Goal: Browse casually

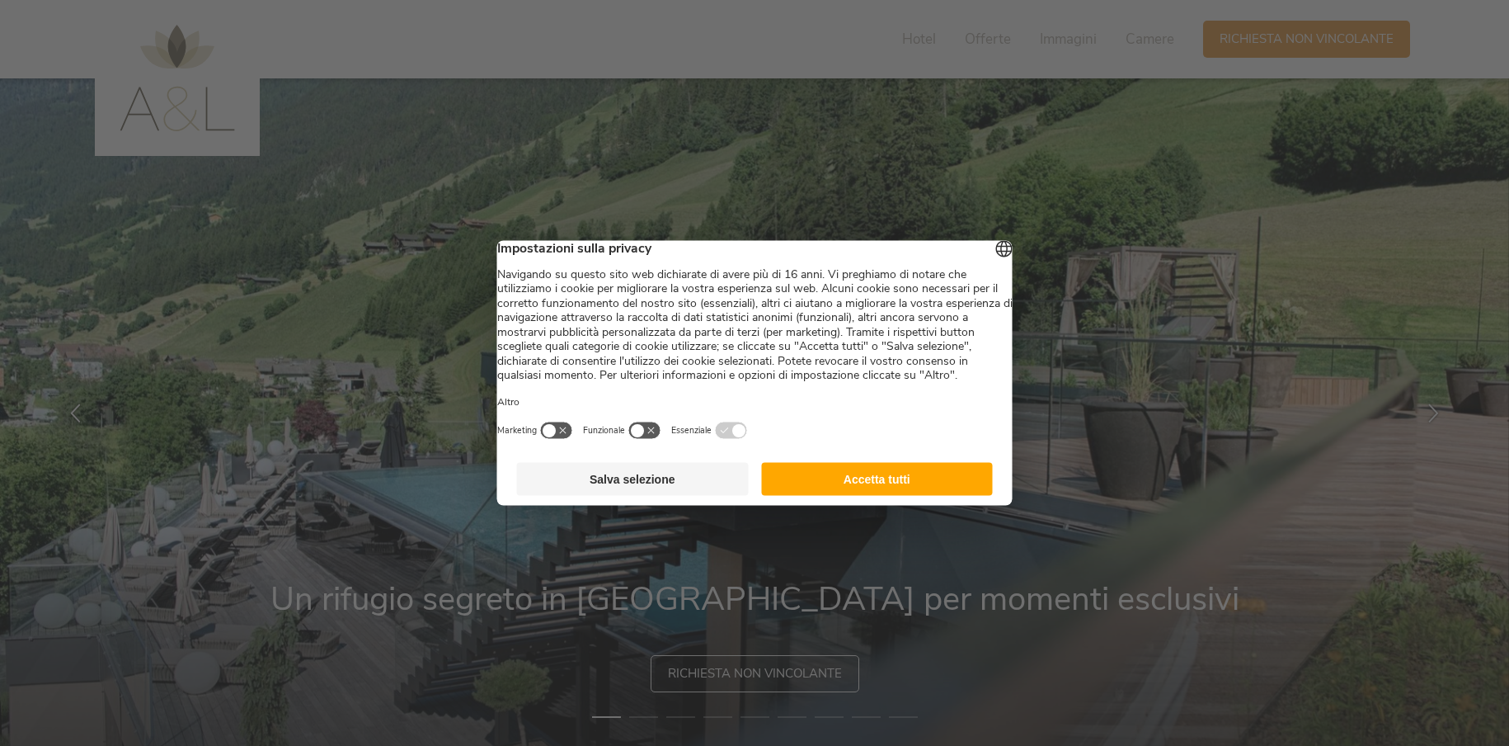
click at [863, 496] on button "Accetta tutti" at bounding box center [877, 479] width 232 height 33
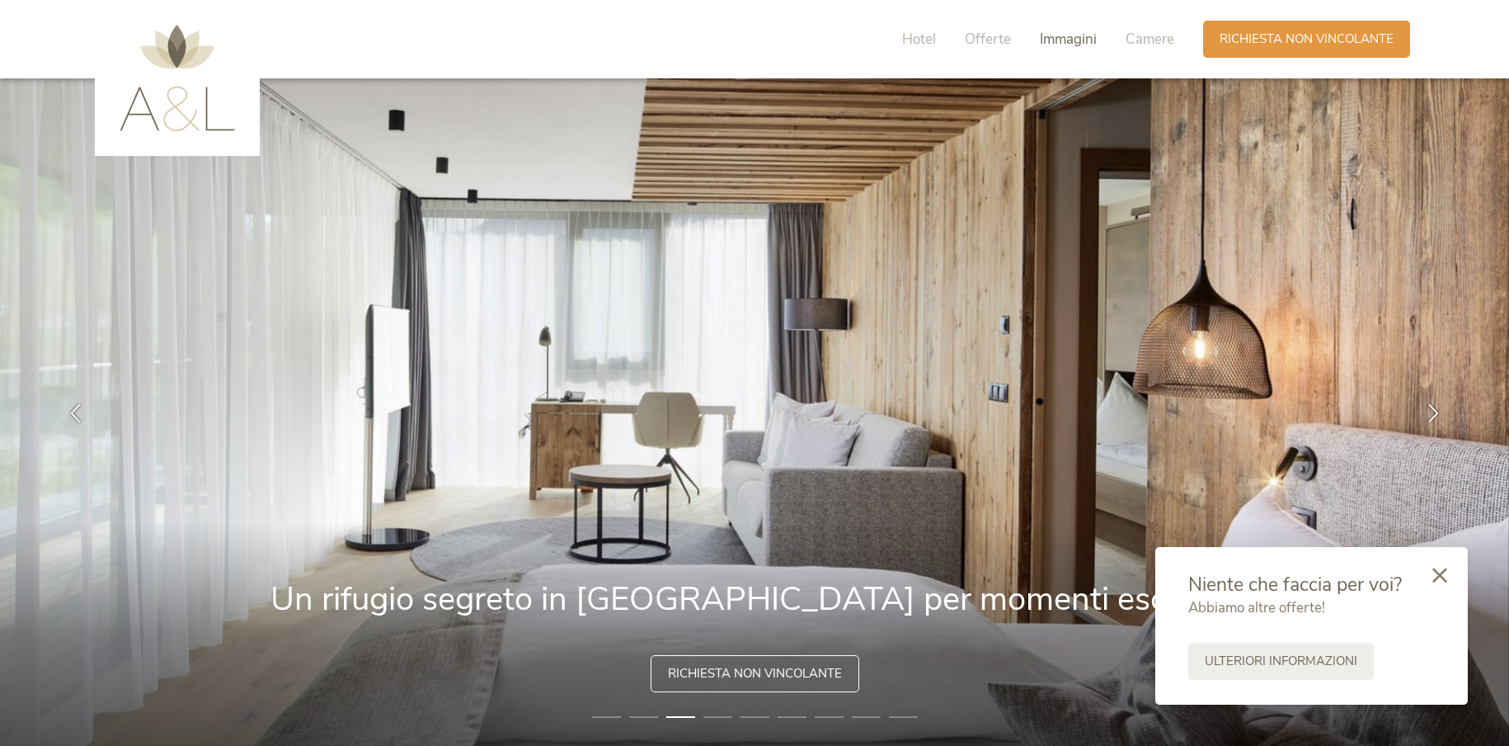
click at [1084, 35] on span "Immagini" at bounding box center [1068, 39] width 57 height 19
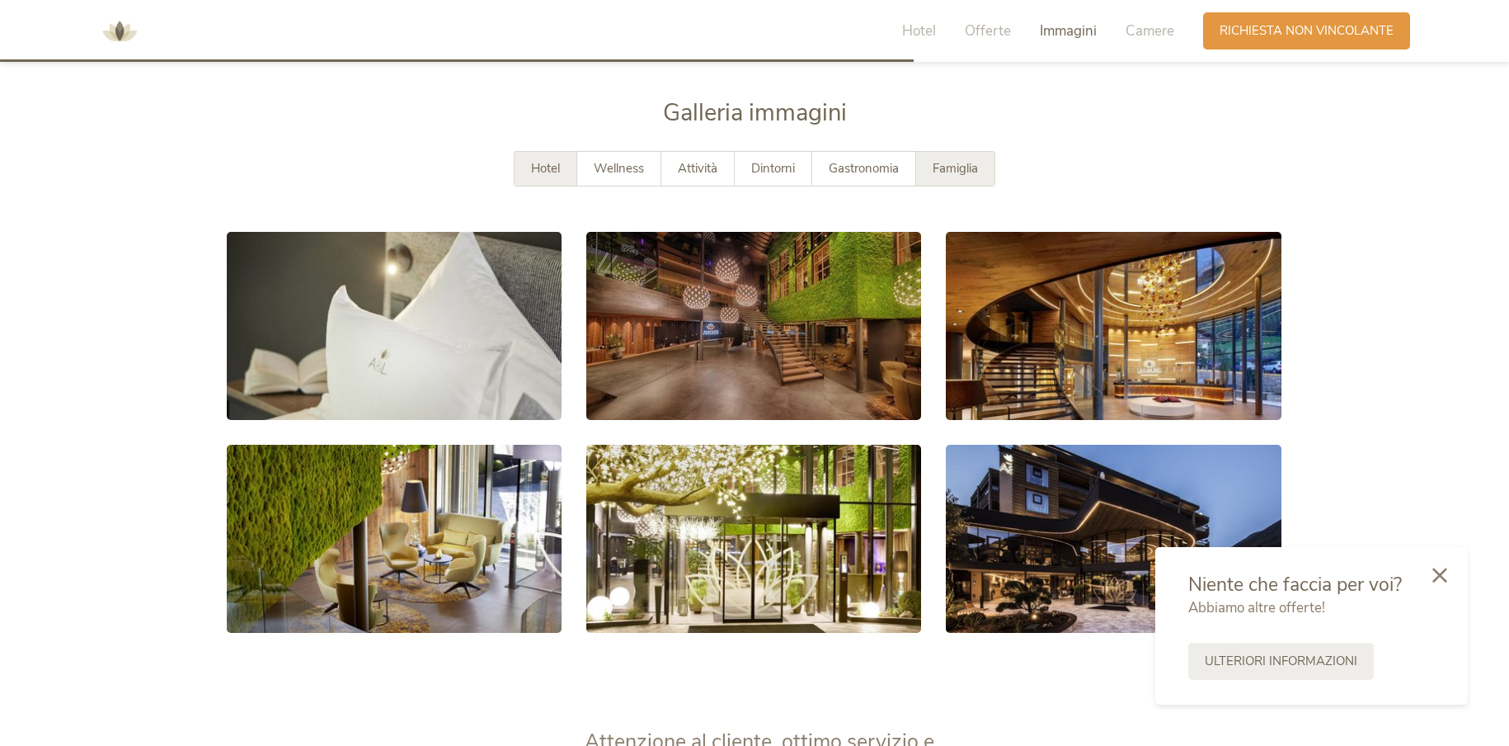
scroll to position [3009, 0]
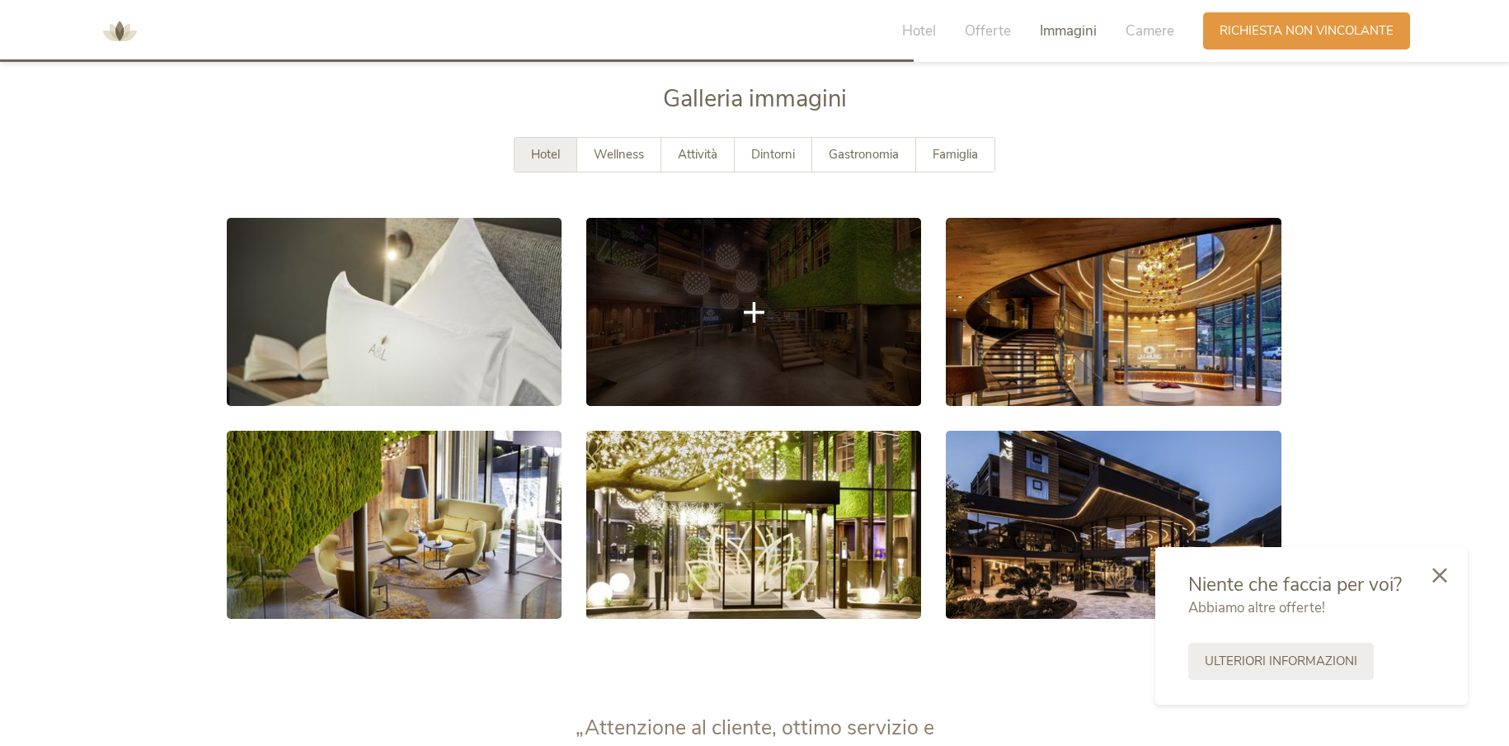
click at [748, 332] on link at bounding box center [753, 312] width 335 height 188
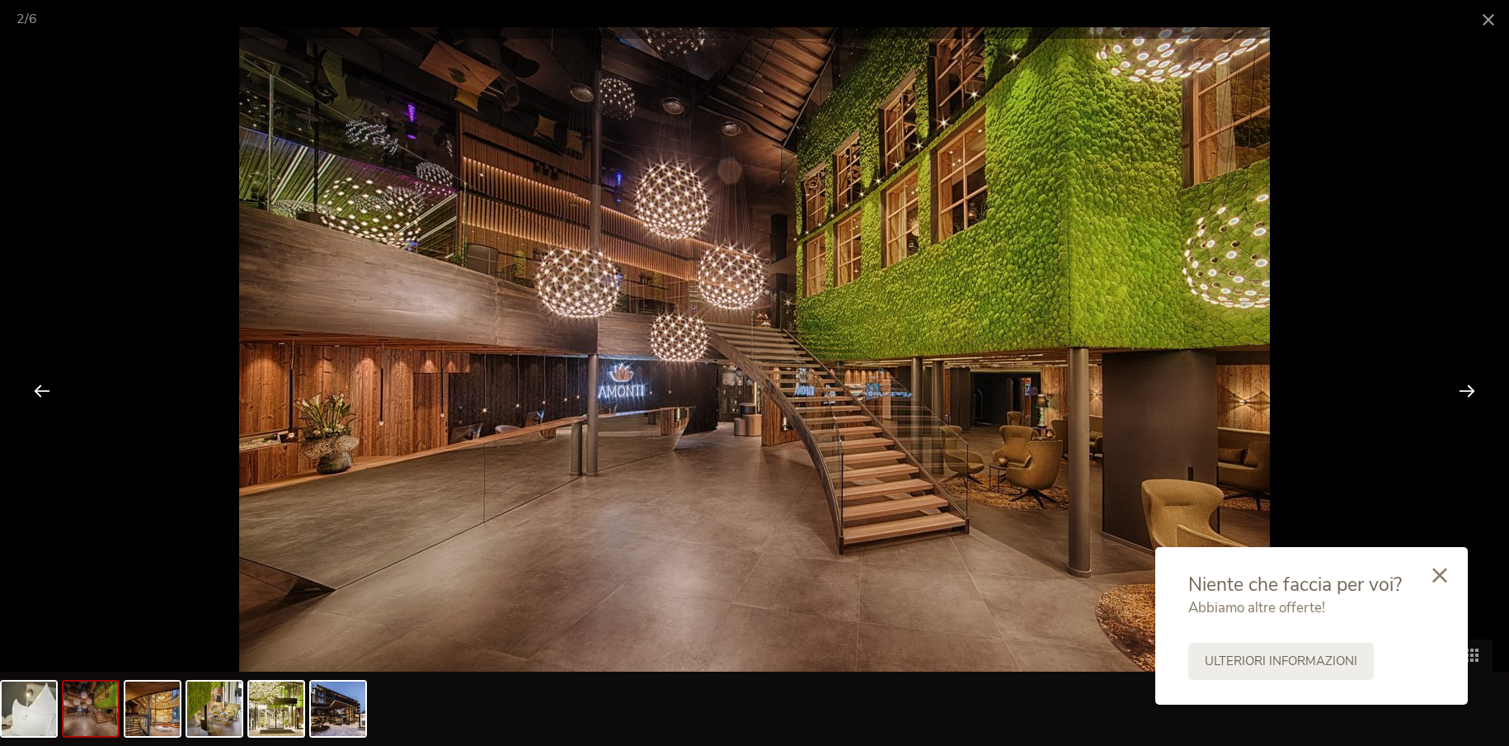
click at [1465, 388] on div at bounding box center [1467, 390] width 51 height 51
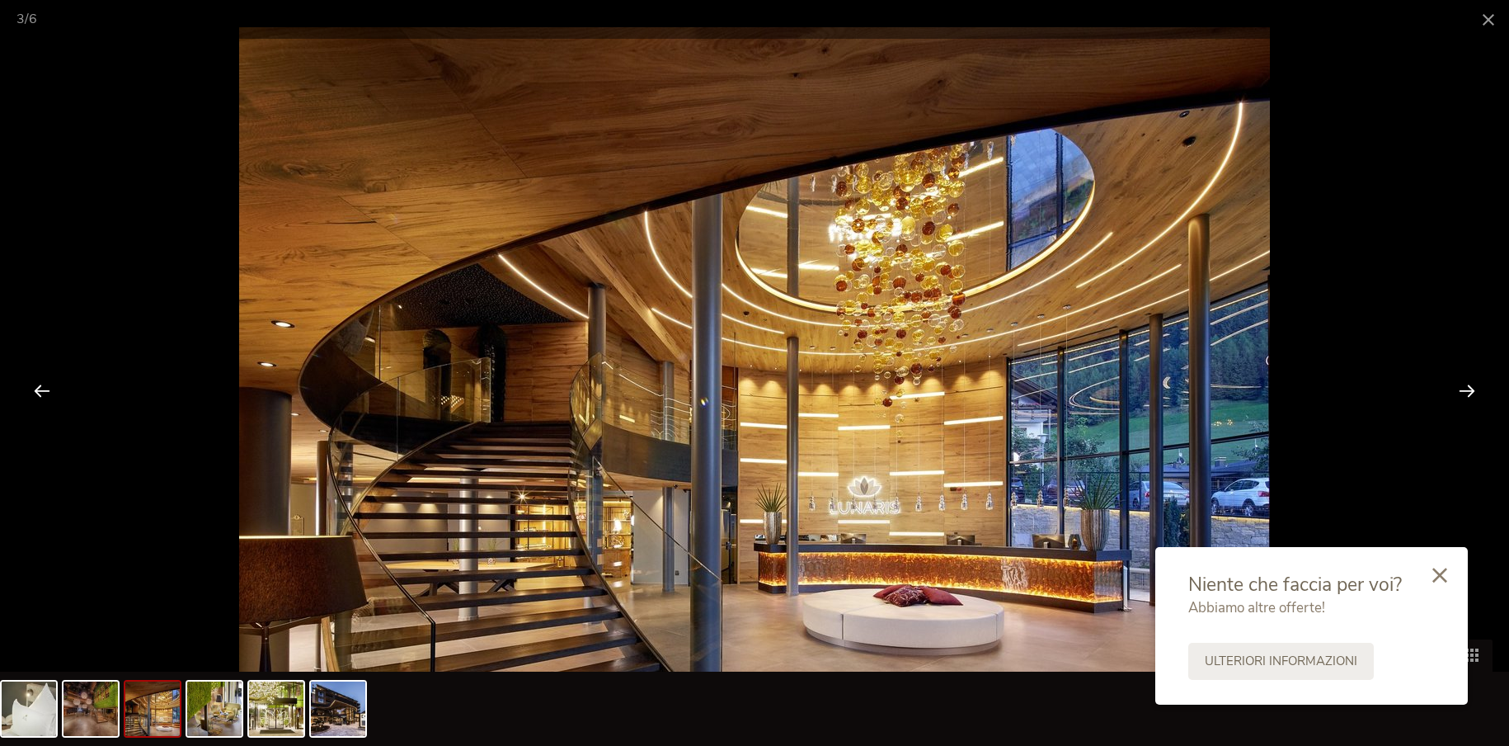
click at [1470, 387] on div at bounding box center [1467, 390] width 51 height 51
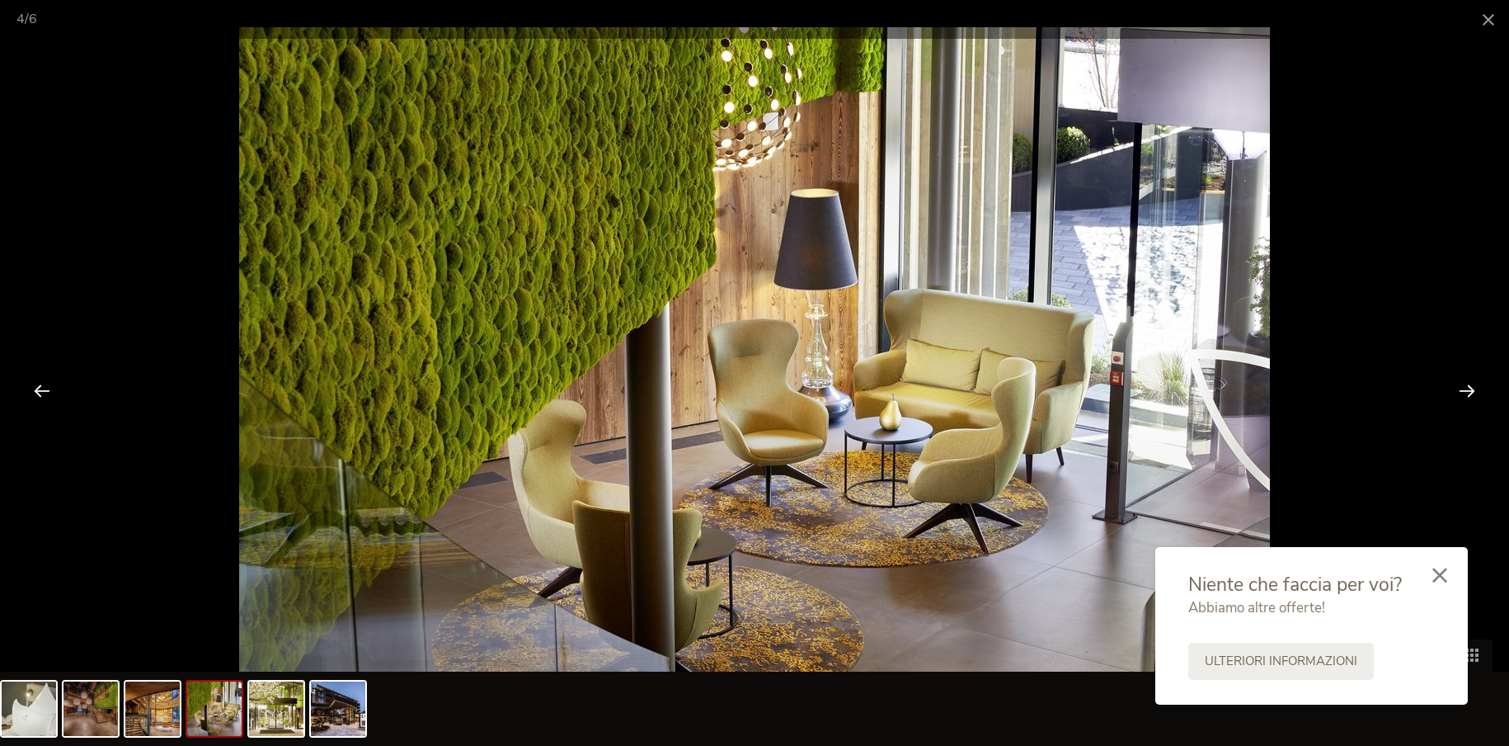
click at [1470, 387] on div at bounding box center [1467, 390] width 51 height 51
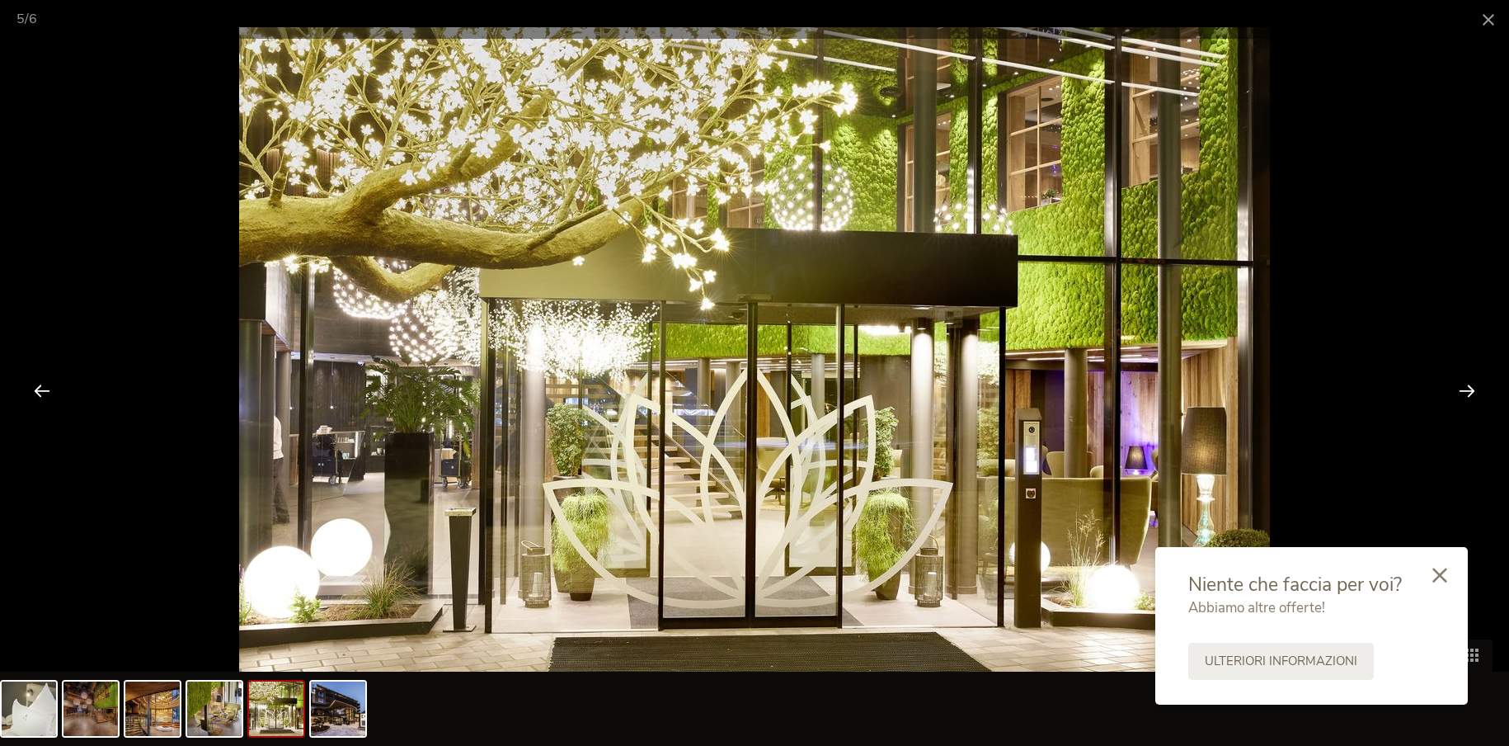
click at [1470, 387] on div at bounding box center [1467, 390] width 51 height 51
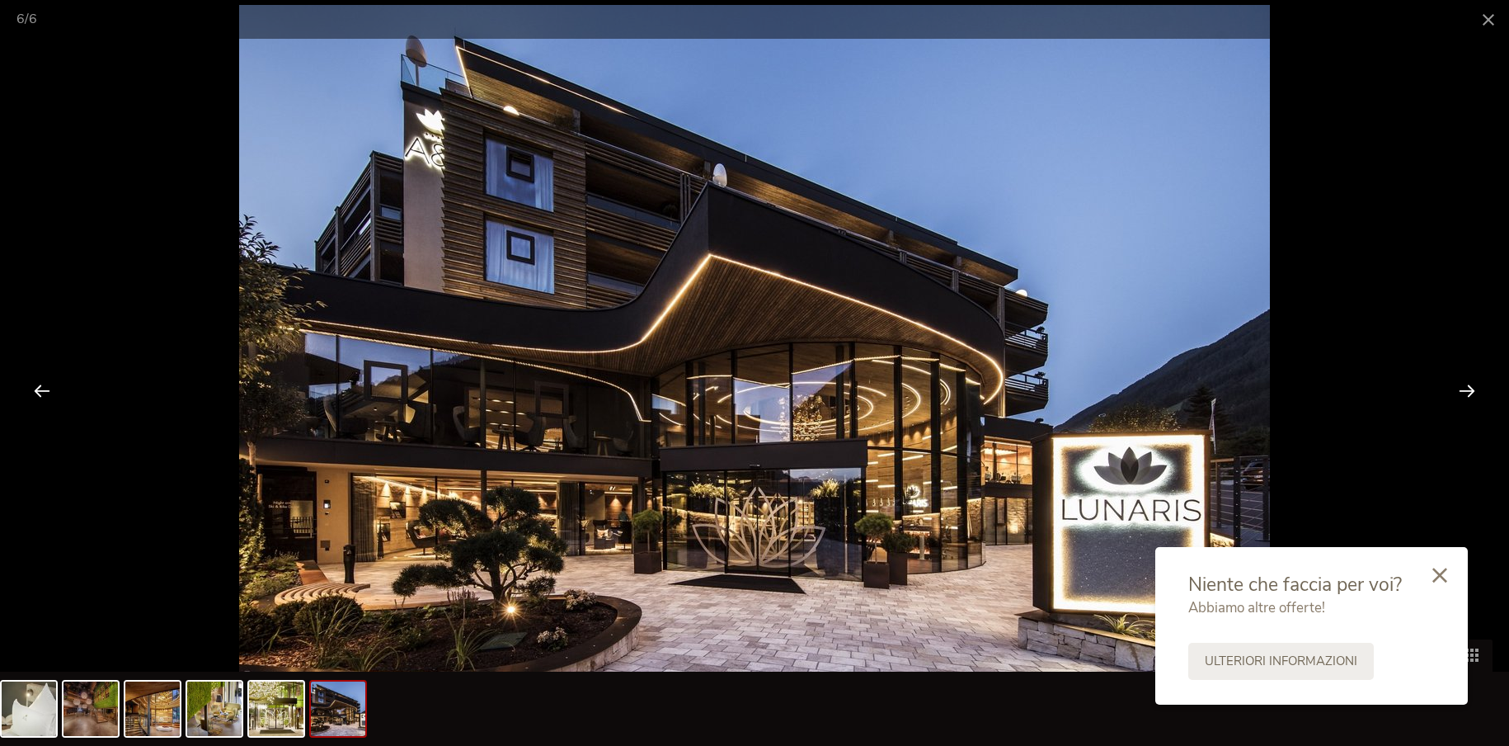
click at [1470, 387] on div at bounding box center [1467, 390] width 51 height 51
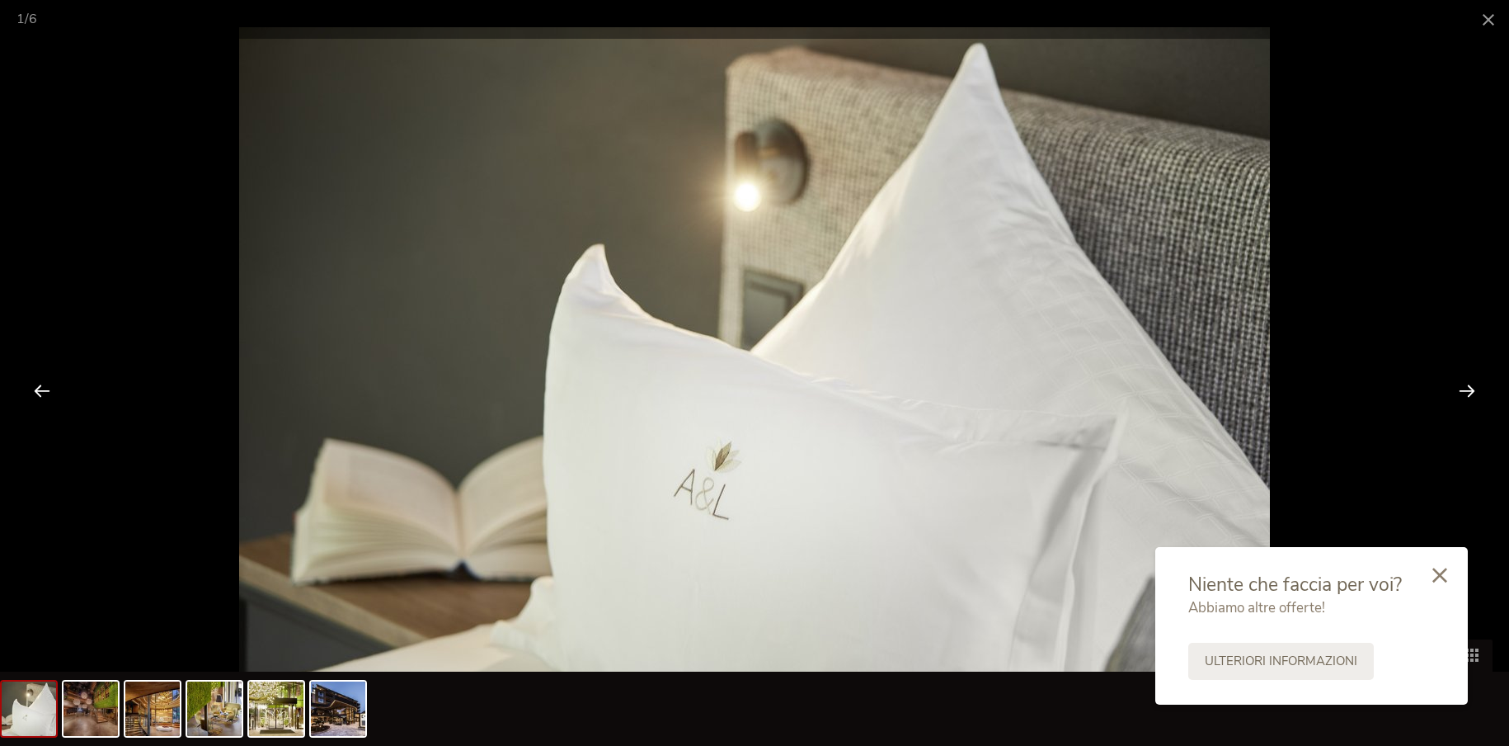
click at [1470, 387] on div at bounding box center [1467, 390] width 51 height 51
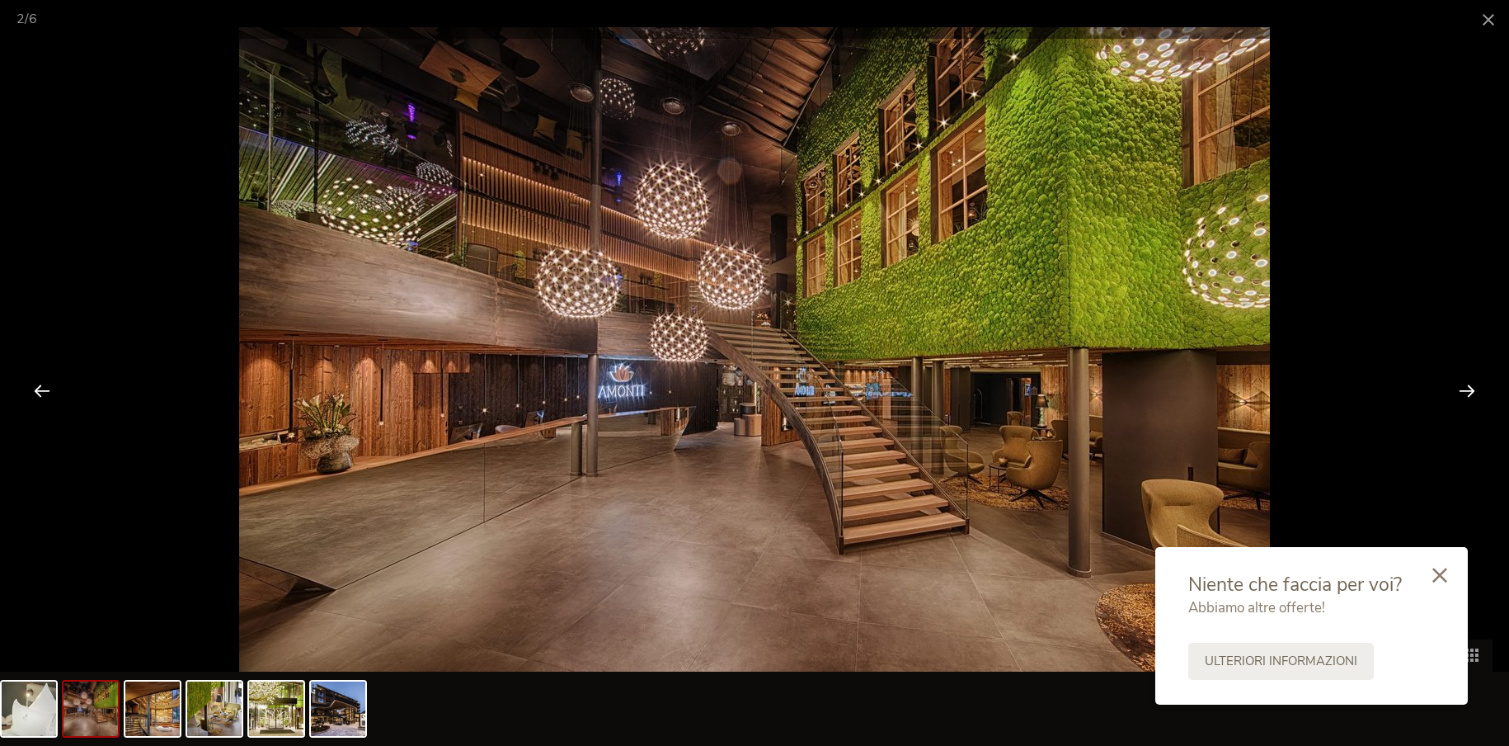
click at [1470, 387] on div at bounding box center [1467, 390] width 51 height 51
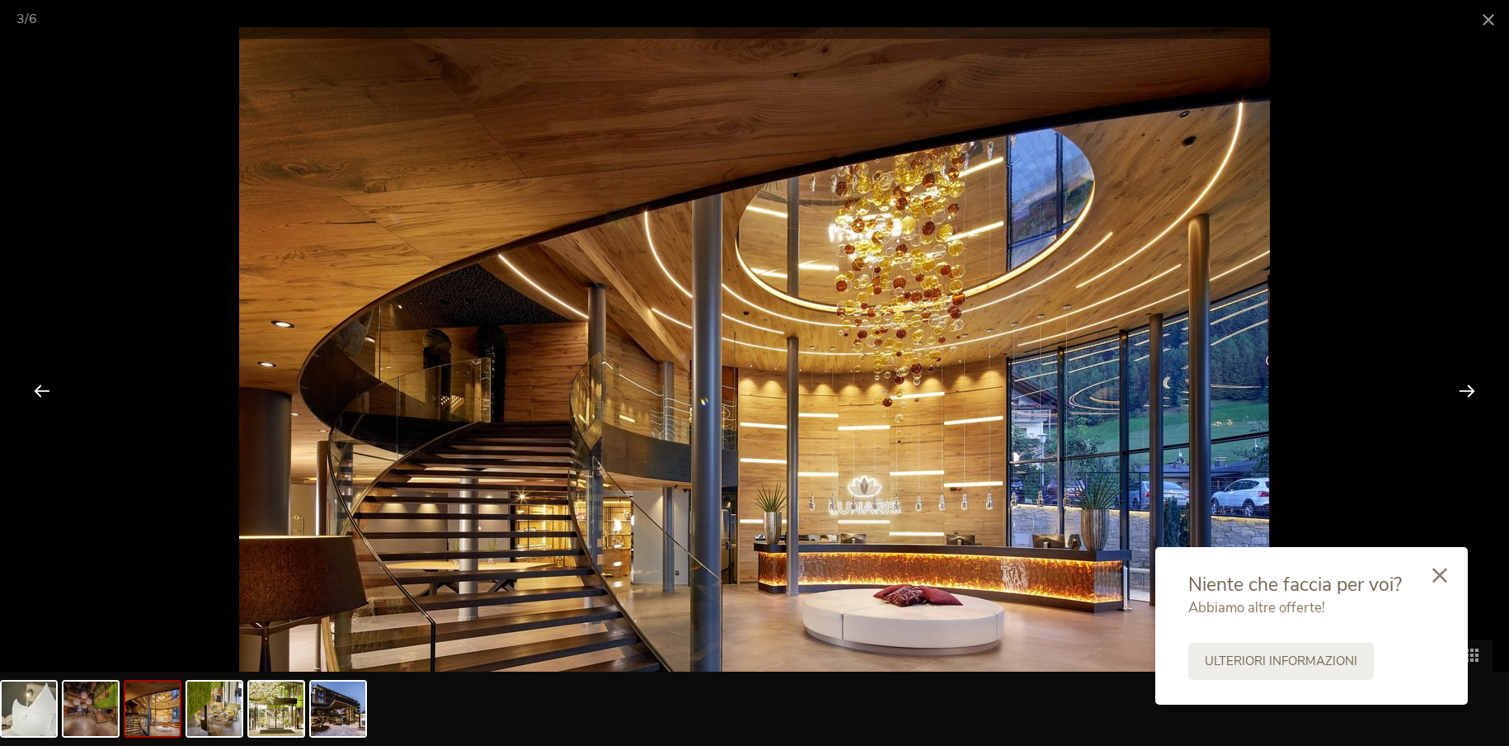
click at [1470, 387] on div at bounding box center [1467, 390] width 51 height 51
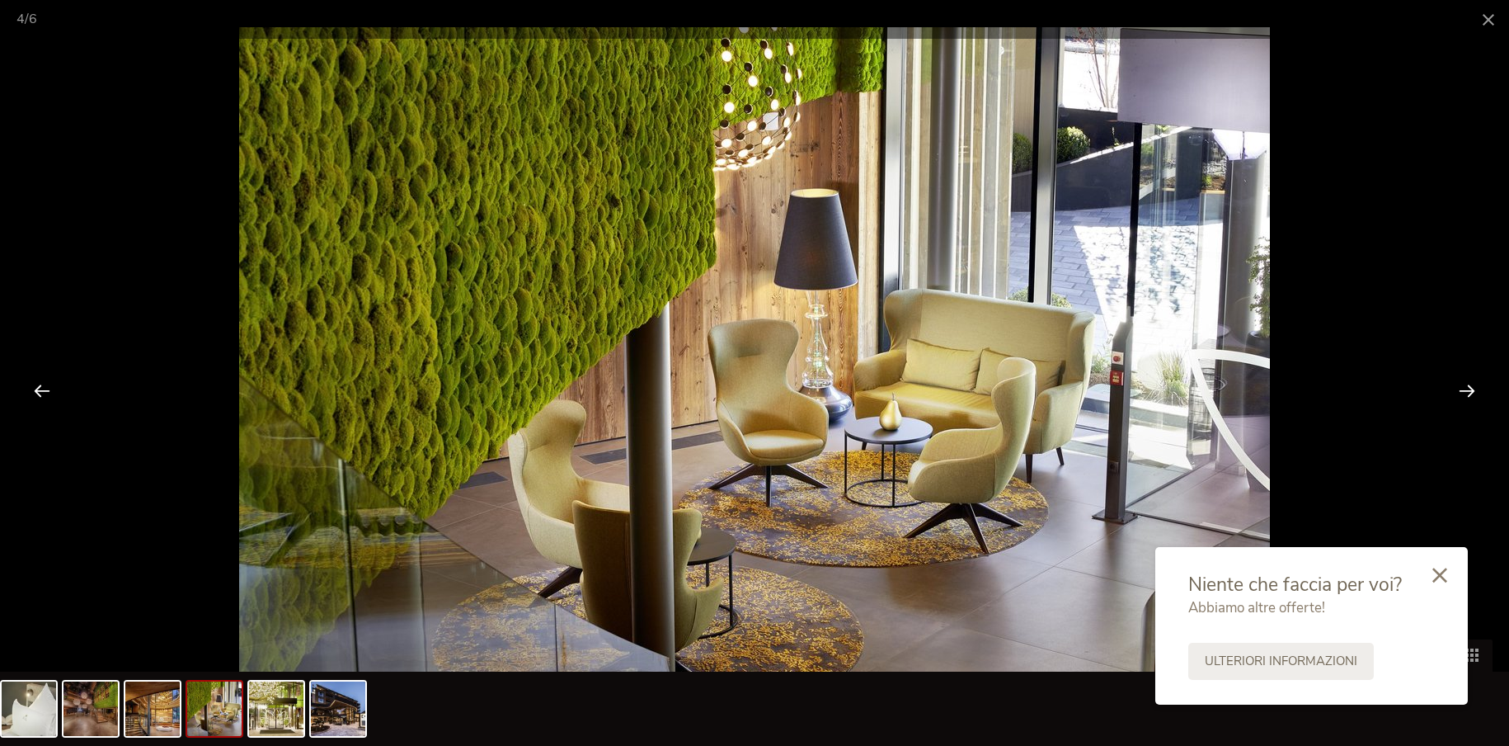
click at [1470, 387] on div at bounding box center [1467, 390] width 51 height 51
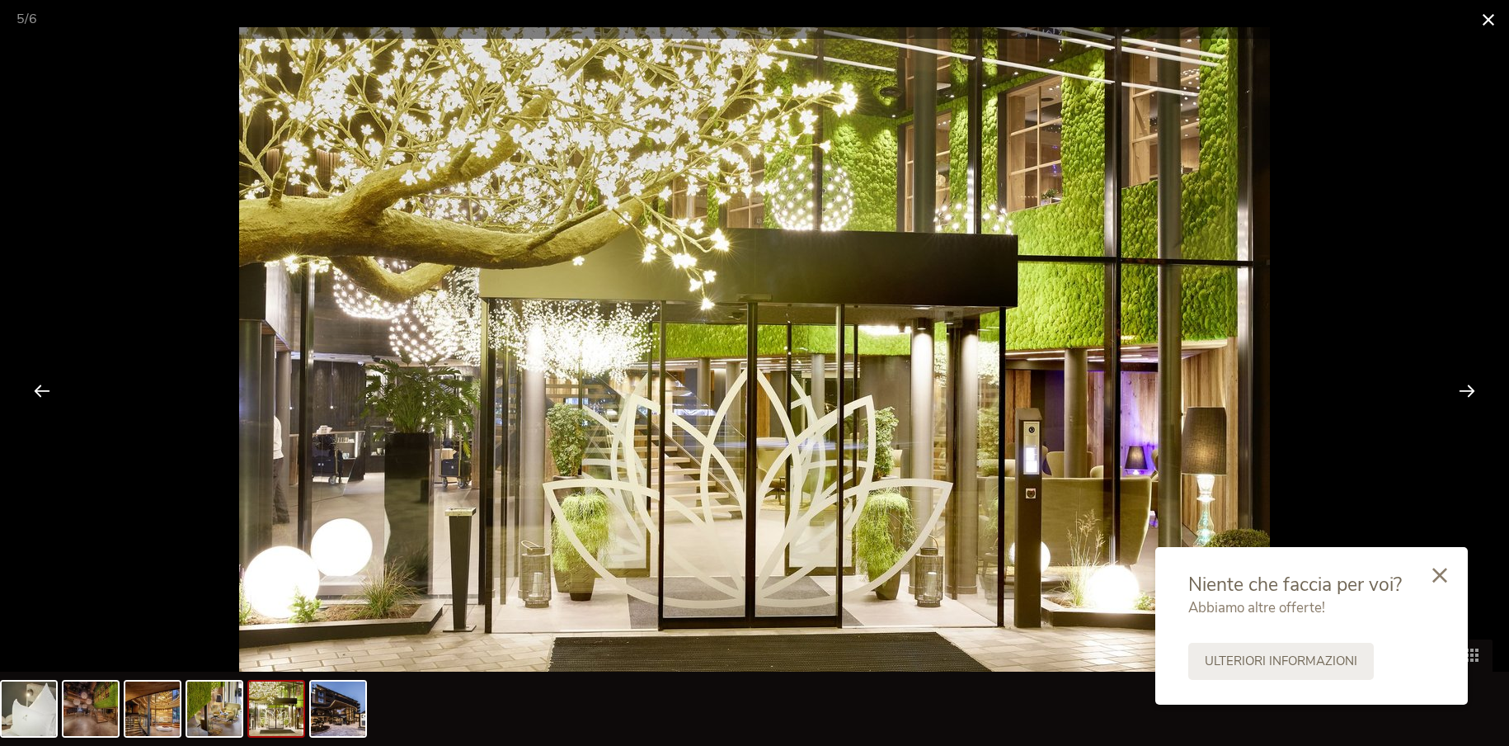
click at [1480, 25] on span at bounding box center [1488, 19] width 41 height 39
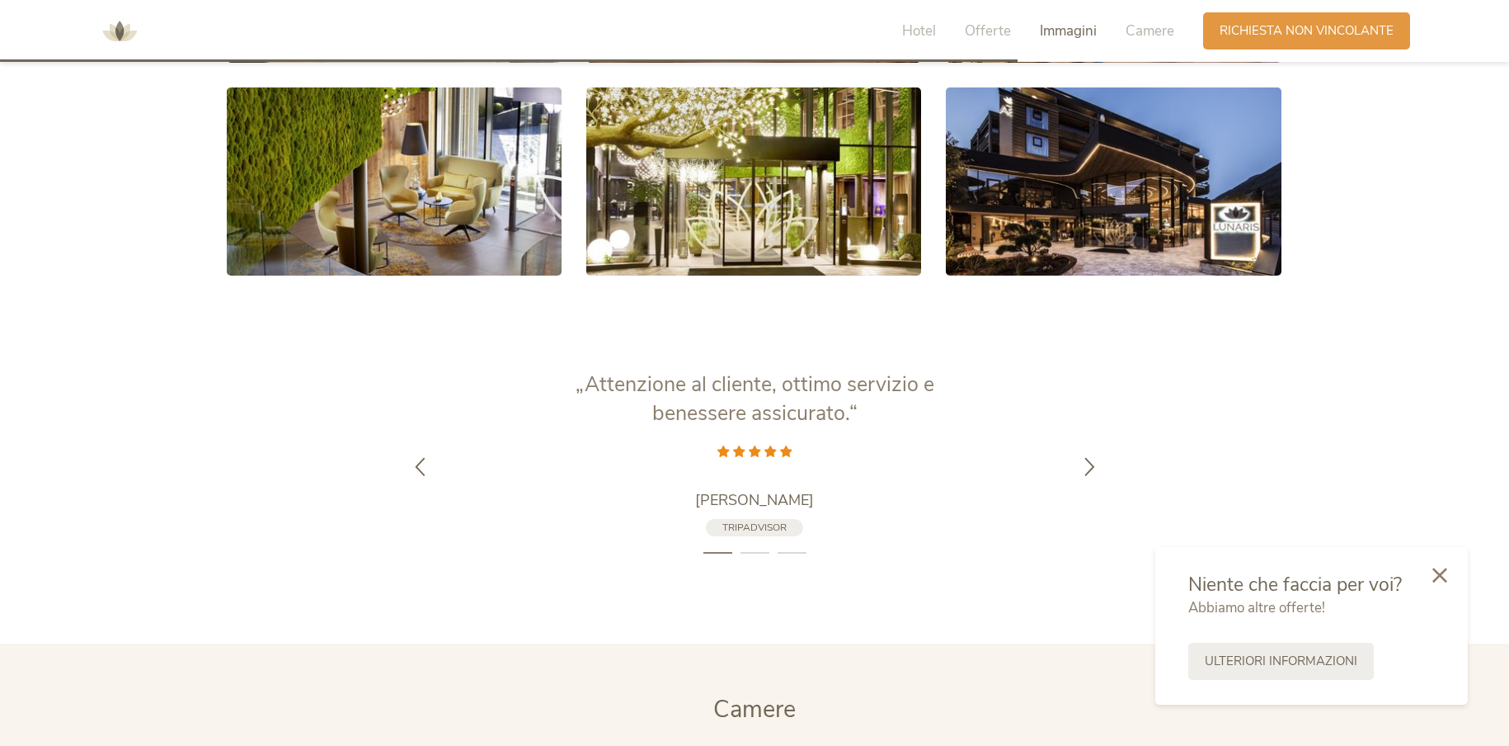
scroll to position [3064, 0]
